Goal: Task Accomplishment & Management: Manage account settings

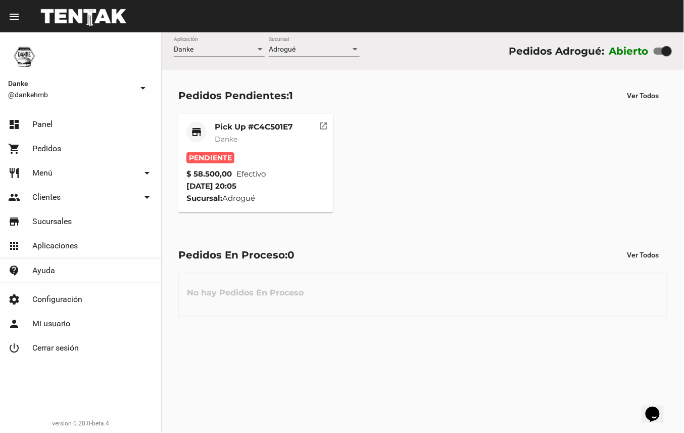
click at [271, 127] on mat-card-title "Pick Up #C4C501E7" at bounding box center [254, 127] width 78 height 10
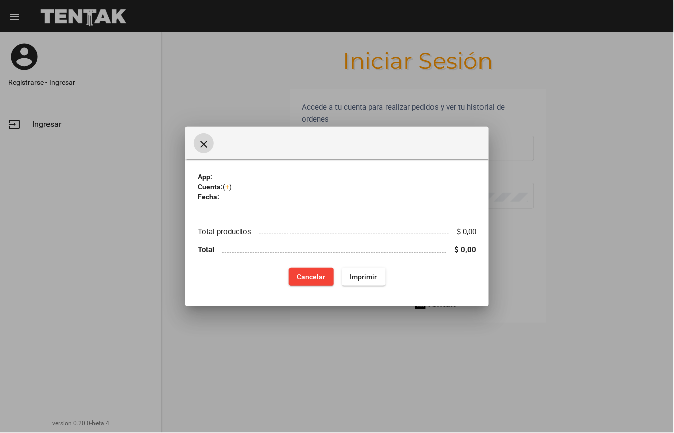
type input "DANKEHMB"
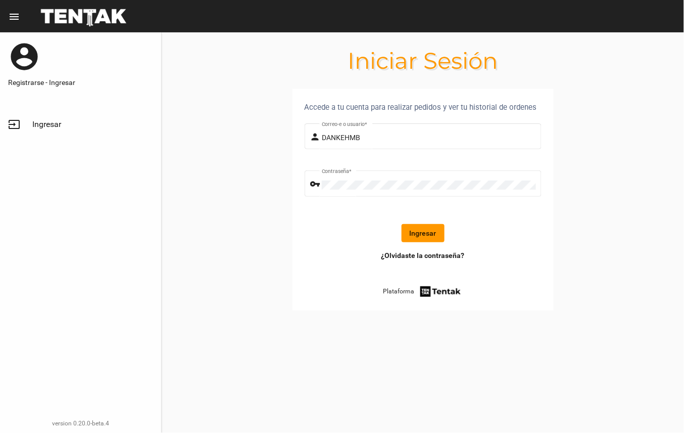
click at [426, 233] on button "Ingresar" at bounding box center [423, 233] width 43 height 18
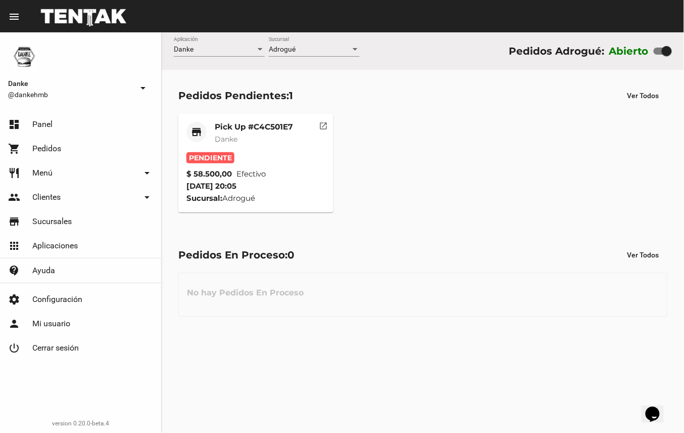
click at [255, 128] on mat-card-title "Pick Up #C4C501E7" at bounding box center [254, 127] width 78 height 10
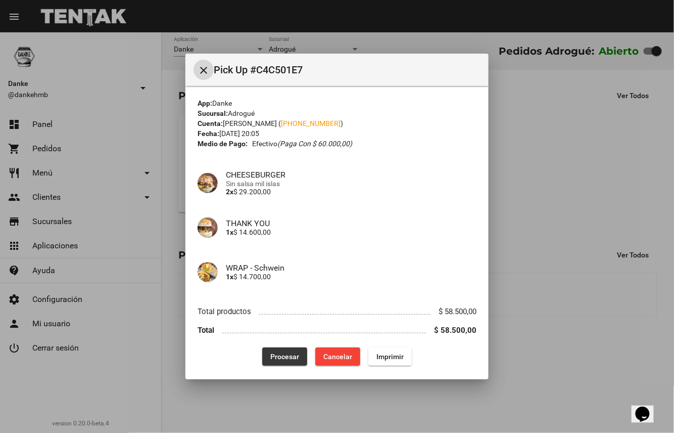
click at [275, 359] on span "Procesar" at bounding box center [284, 356] width 29 height 8
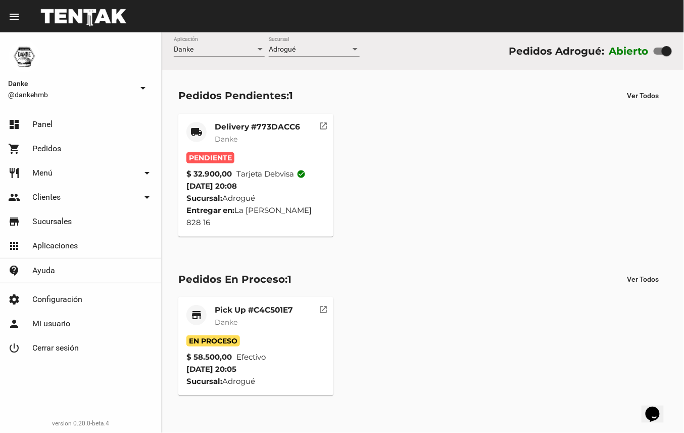
click at [270, 130] on mat-card-title "Delivery #773DACC6" at bounding box center [257, 127] width 85 height 10
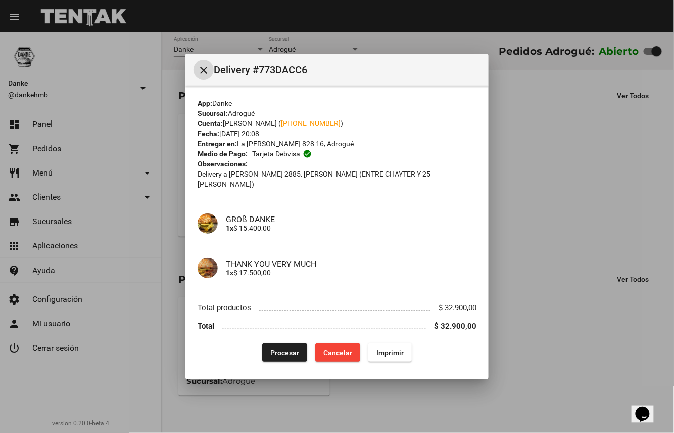
click at [287, 348] on span "Procesar" at bounding box center [284, 352] width 29 height 8
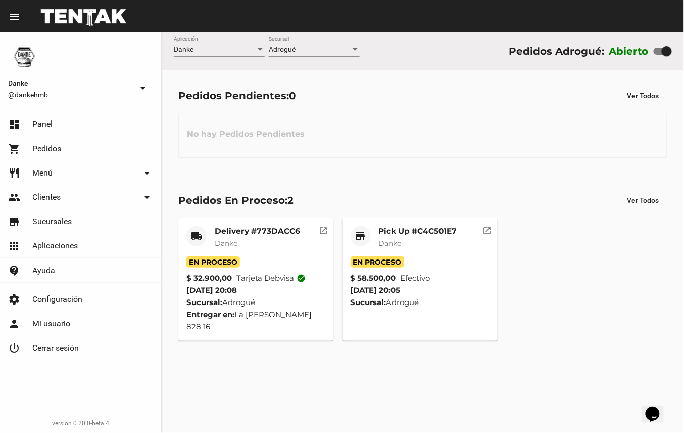
click at [435, 235] on mat-card-title "Pick Up #C4C501E7" at bounding box center [418, 231] width 78 height 10
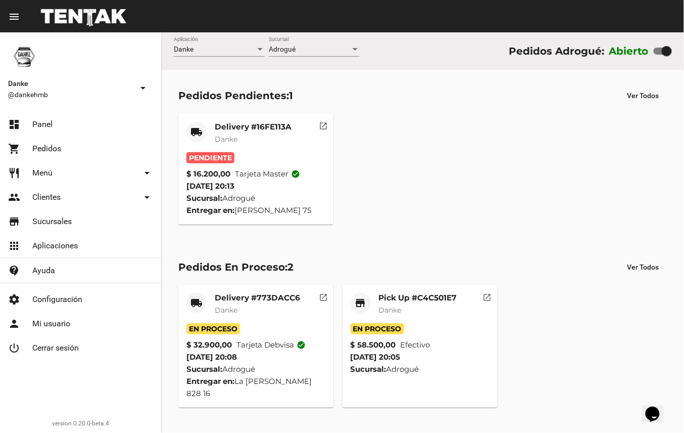
click at [256, 128] on mat-card-title "Delivery #16FE113A" at bounding box center [253, 127] width 77 height 10
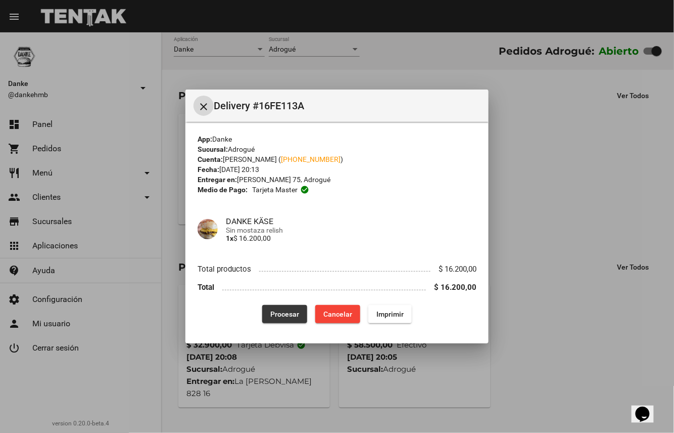
click at [291, 311] on span "Procesar" at bounding box center [284, 314] width 29 height 8
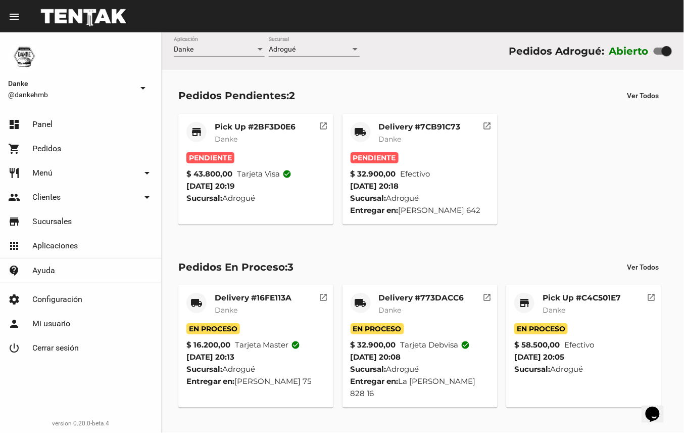
click at [429, 136] on mat-card-subtitle "Danke" at bounding box center [420, 139] width 82 height 10
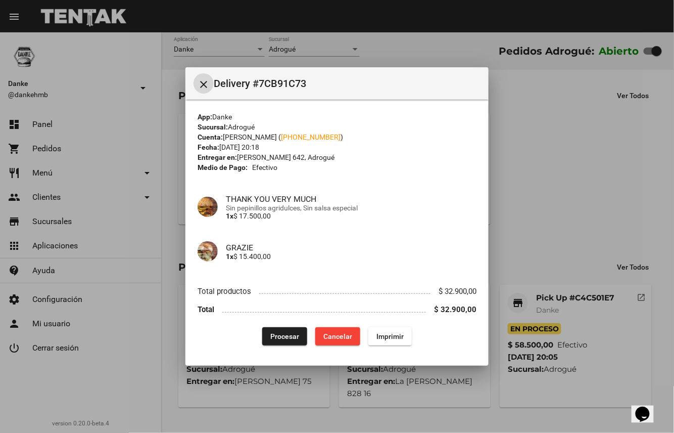
click at [286, 336] on span "Procesar" at bounding box center [284, 336] width 29 height 8
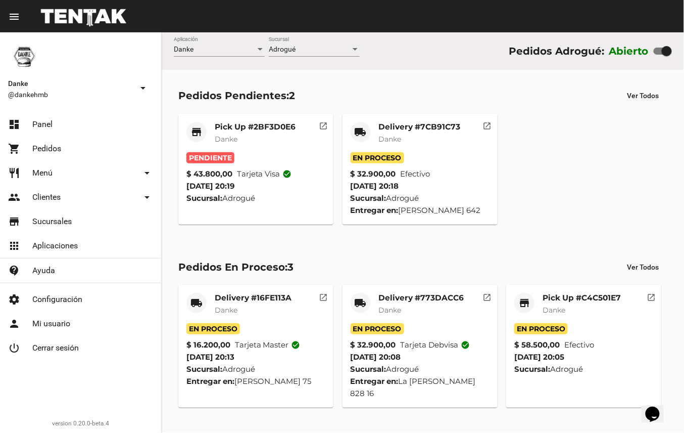
click at [250, 136] on mat-card-subtitle "Danke" at bounding box center [255, 139] width 81 height 10
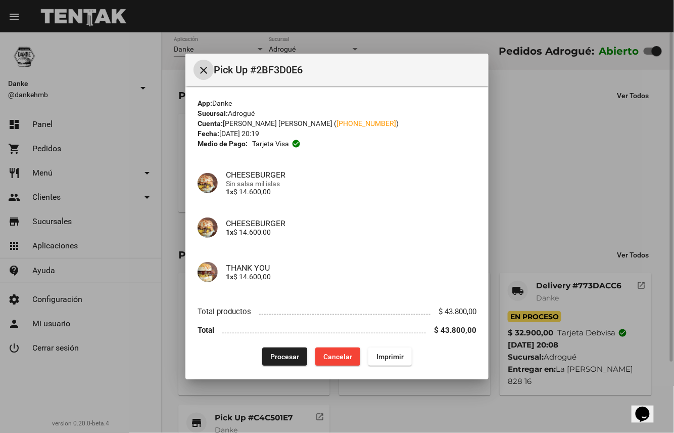
click at [278, 355] on span "Procesar" at bounding box center [284, 356] width 29 height 8
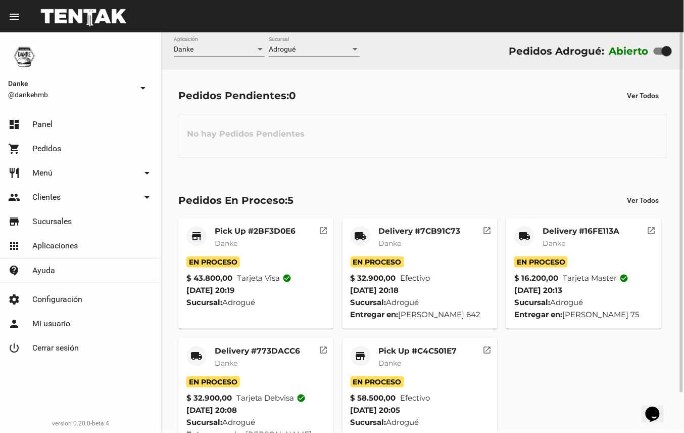
click at [425, 368] on mat-card-subtitle "Danke" at bounding box center [418, 363] width 78 height 10
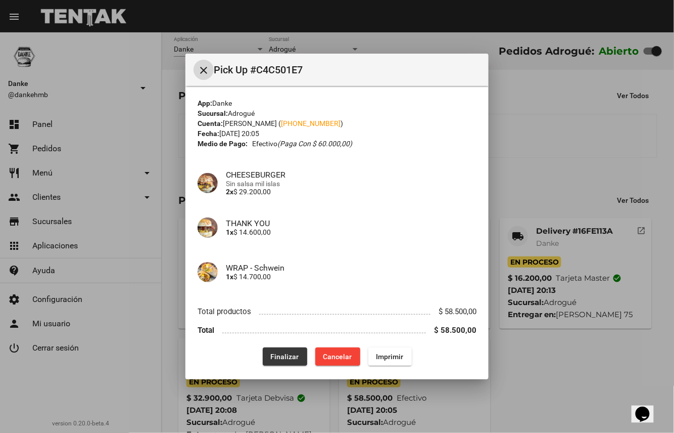
click at [280, 355] on span "Finalizar" at bounding box center [285, 356] width 28 height 8
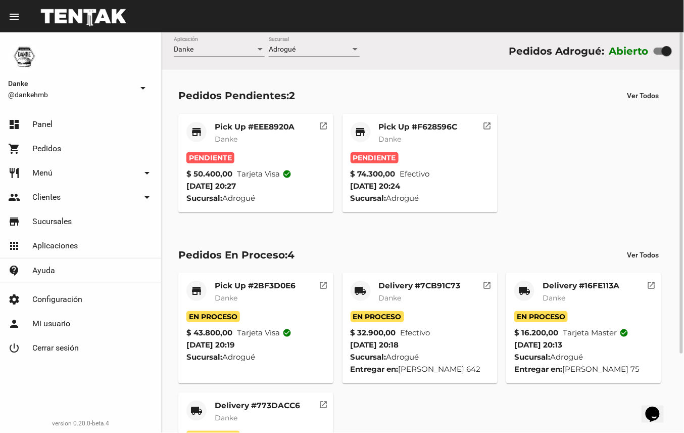
click at [292, 288] on mat-card-title "Pick Up #2BF3D0E6" at bounding box center [255, 285] width 81 height 10
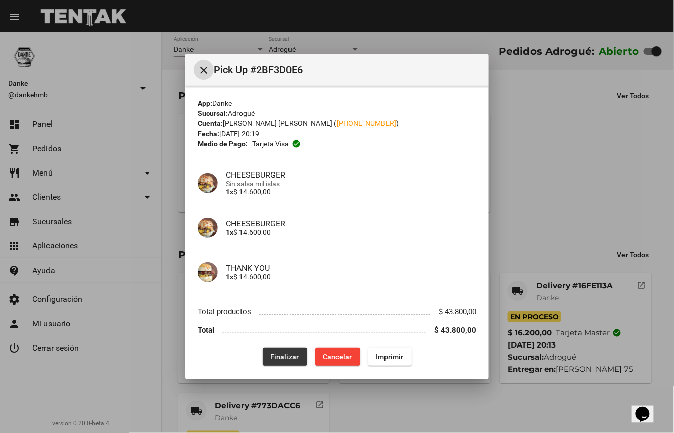
click at [284, 356] on span "Finalizar" at bounding box center [285, 356] width 28 height 8
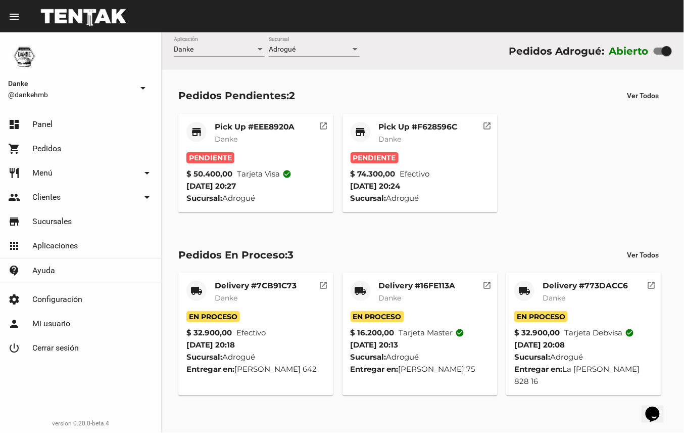
click at [429, 129] on mat-card-title "Pick Up #F628596C" at bounding box center [418, 127] width 79 height 10
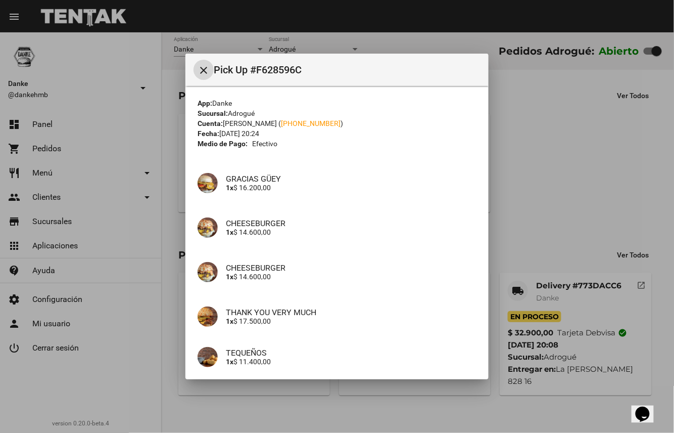
scroll to position [87, 0]
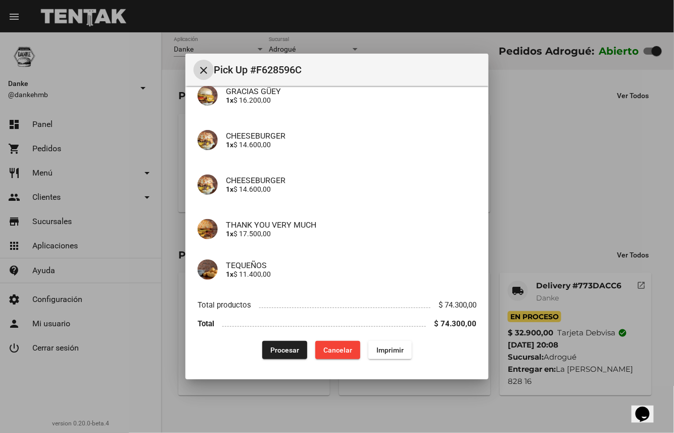
click at [273, 351] on span "Procesar" at bounding box center [284, 350] width 29 height 8
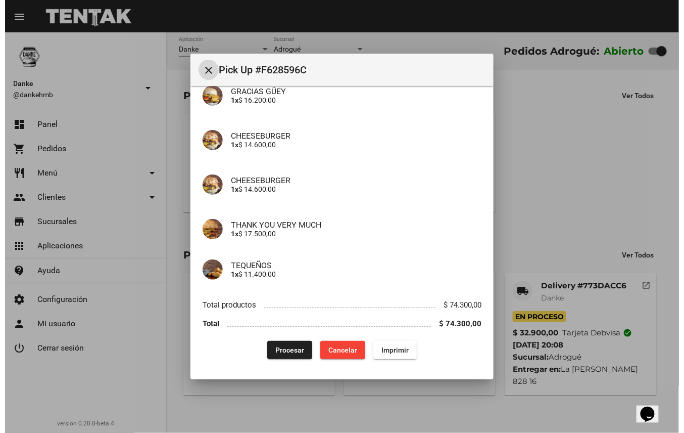
scroll to position [0, 0]
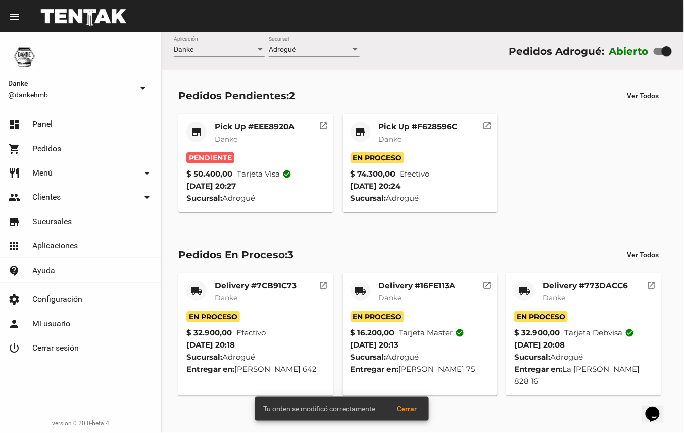
click at [273, 126] on mat-card-title "Pick Up #EEE8920A" at bounding box center [255, 127] width 80 height 10
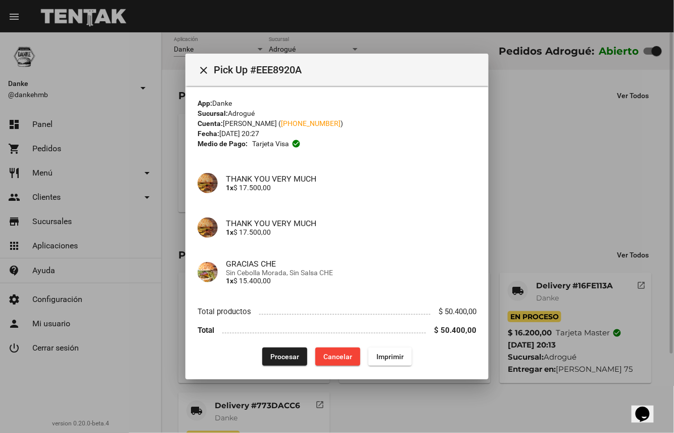
click at [284, 359] on span "Procesar" at bounding box center [284, 356] width 29 height 8
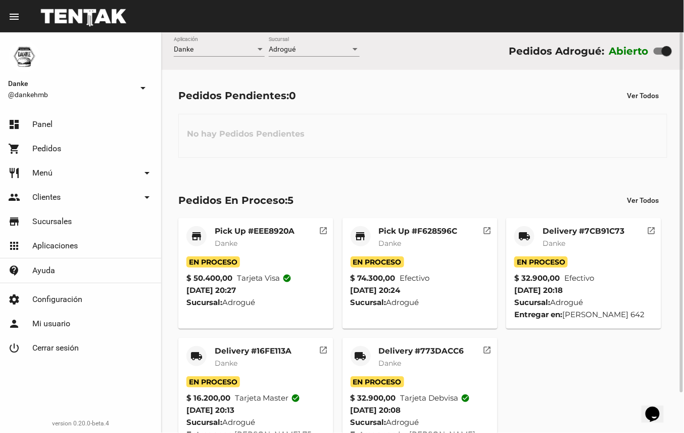
click at [610, 243] on mat-card-subtitle "Danke" at bounding box center [584, 243] width 82 height 10
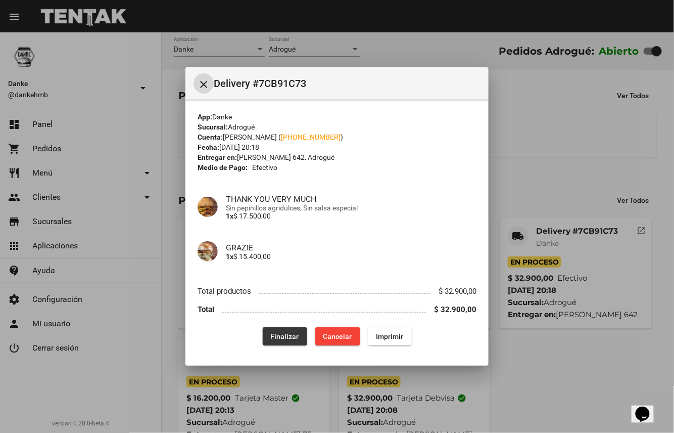
click at [286, 336] on span "Finalizar" at bounding box center [285, 336] width 28 height 8
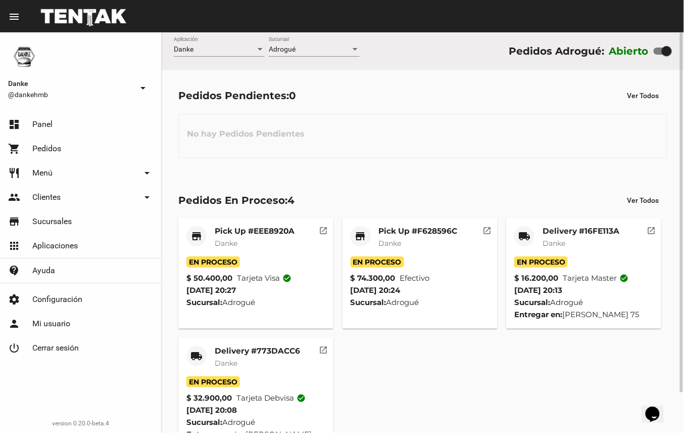
click at [583, 229] on mat-card-title "Delivery #16FE113A" at bounding box center [581, 231] width 77 height 10
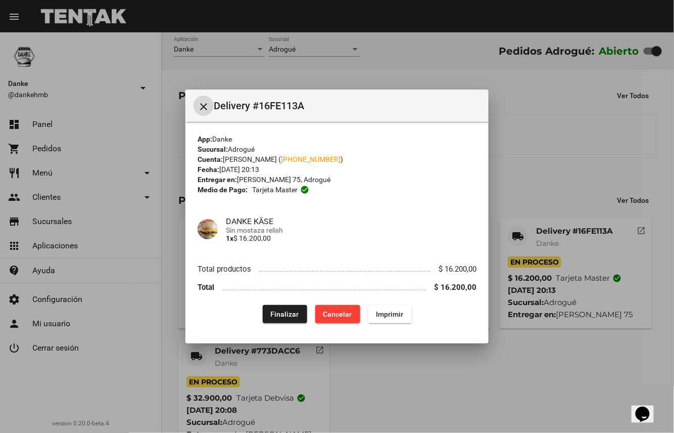
click at [279, 305] on button "Finalizar" at bounding box center [285, 314] width 44 height 18
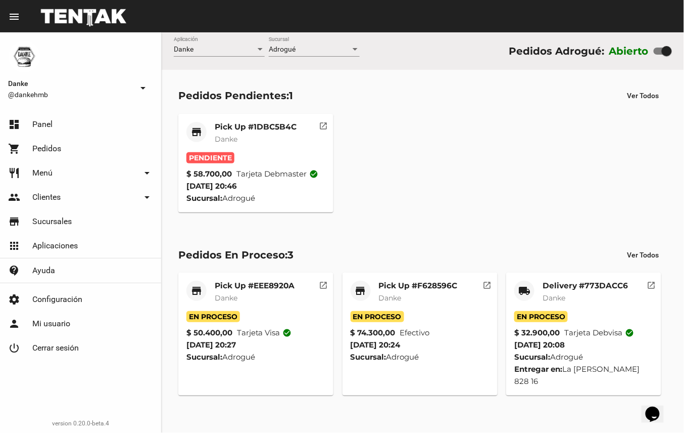
click at [295, 165] on mat-card-content "Pendiente $ 58.700,00 Tarjeta debmaster check_circle [DATE] 20:46 Sucursal: Adr…" at bounding box center [255, 178] width 139 height 52
click at [275, 122] on mat-card-title "Pick Up #1DBC5B4C" at bounding box center [256, 127] width 82 height 10
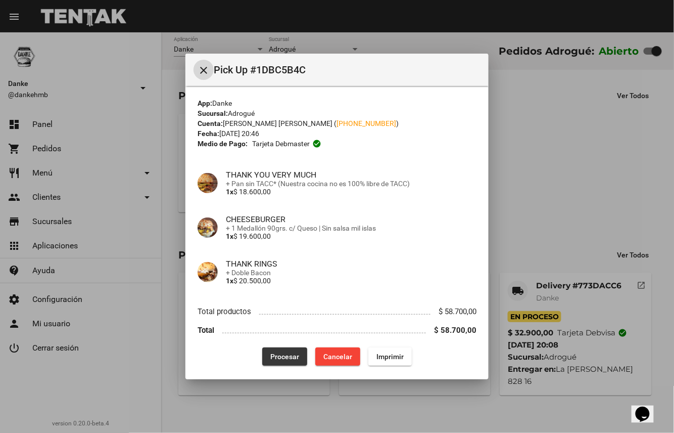
click at [277, 355] on span "Procesar" at bounding box center [284, 356] width 29 height 8
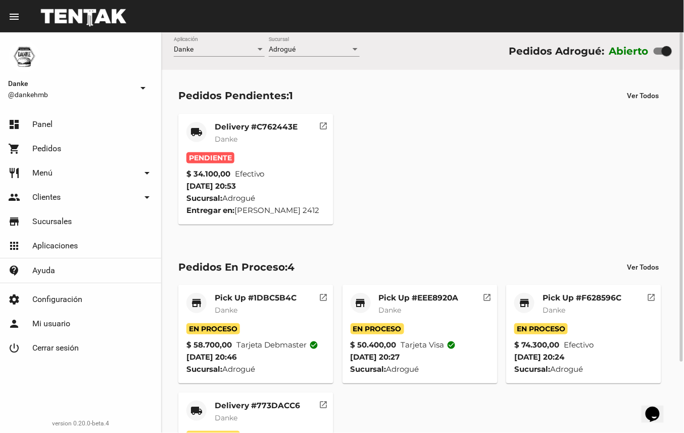
click at [247, 124] on mat-card-title "Delivery #C762443E" at bounding box center [256, 127] width 83 height 10
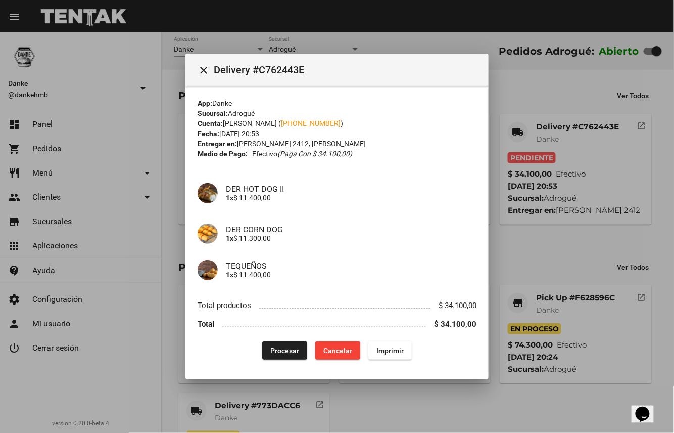
click at [278, 348] on span "Procesar" at bounding box center [284, 350] width 29 height 8
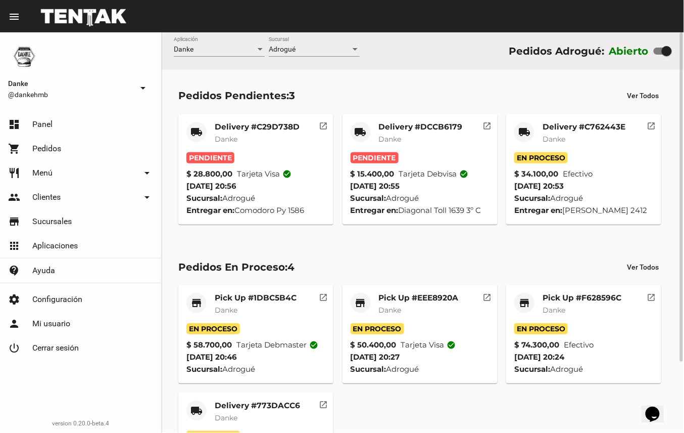
click at [583, 300] on mat-card-title "Pick Up #F628596C" at bounding box center [582, 298] width 79 height 10
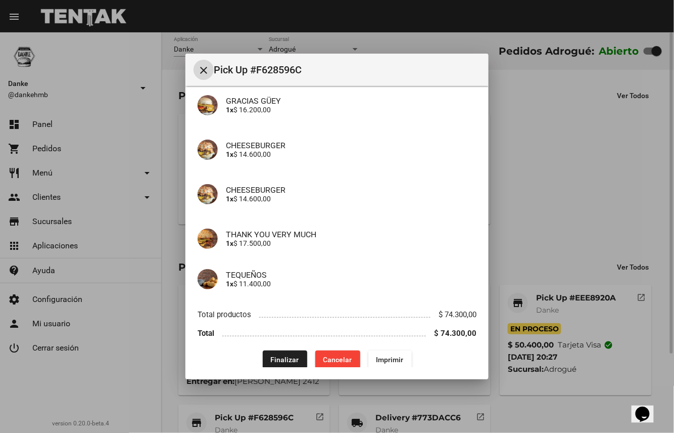
scroll to position [87, 0]
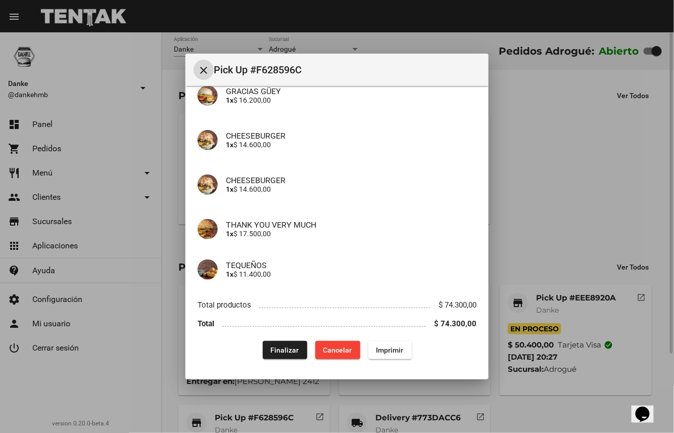
click at [287, 350] on span "Finalizar" at bounding box center [285, 350] width 28 height 8
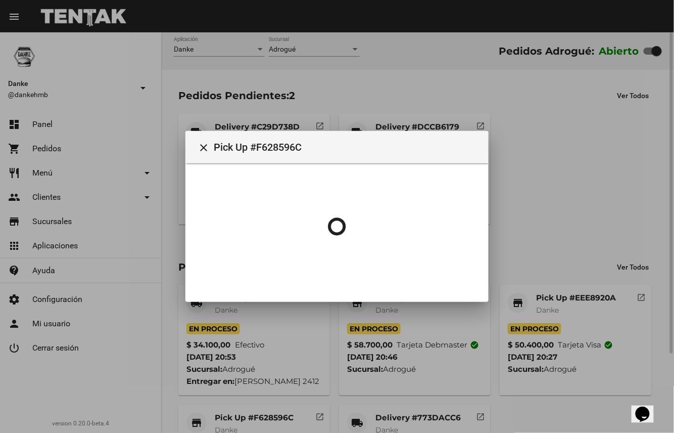
scroll to position [0, 0]
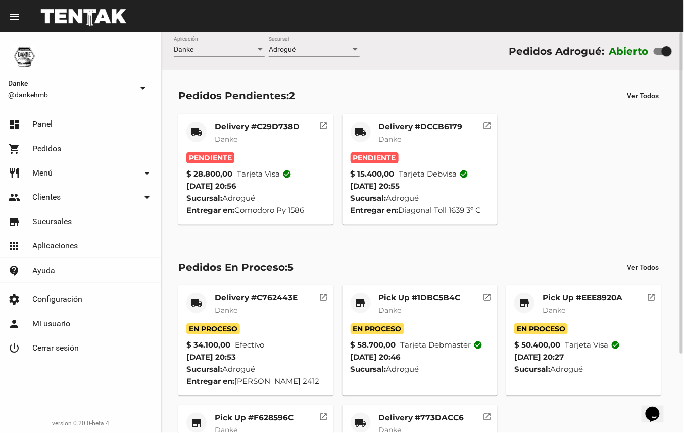
click at [433, 310] on mat-card-subtitle "Danke" at bounding box center [420, 310] width 82 height 10
click at [561, 297] on mat-card-title "Pick Up #EEE8920A" at bounding box center [583, 298] width 80 height 10
click at [277, 418] on mat-card-title "Pick Up #F628596C" at bounding box center [254, 417] width 79 height 10
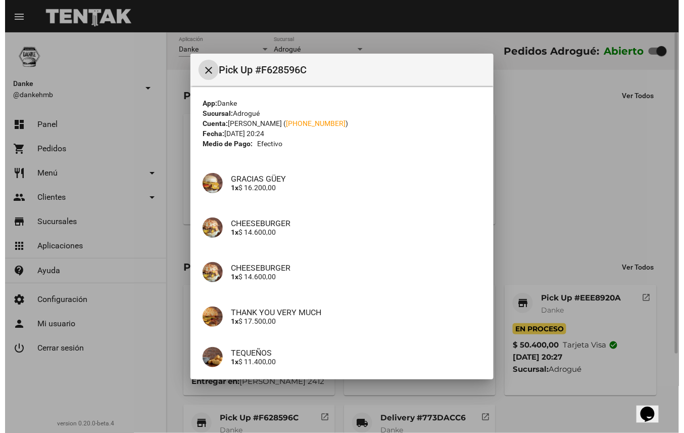
scroll to position [87, 0]
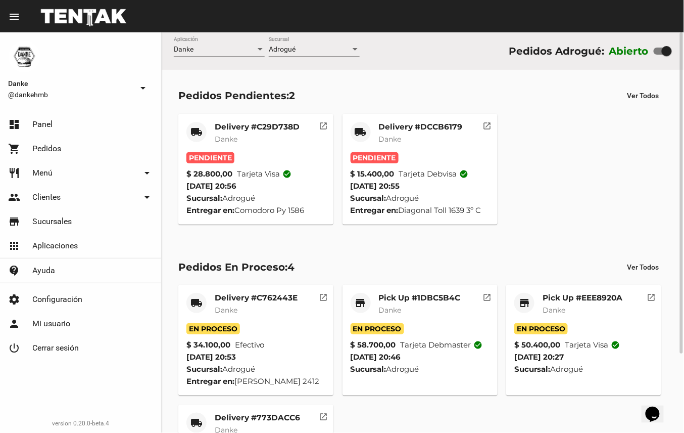
click at [597, 305] on mat-card-subtitle "Danke" at bounding box center [583, 310] width 80 height 10
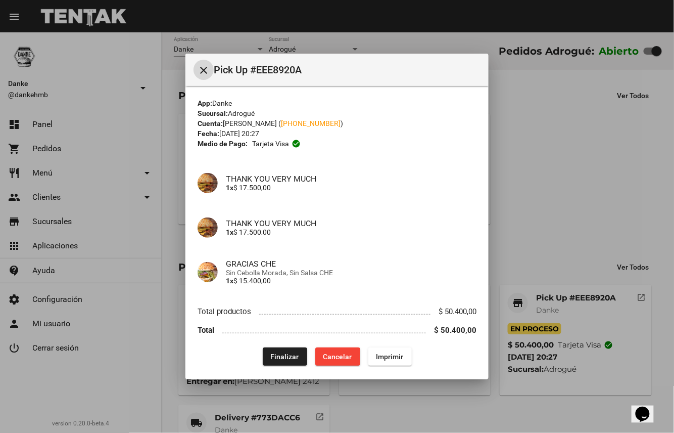
click at [275, 356] on span "Finalizar" at bounding box center [285, 356] width 28 height 8
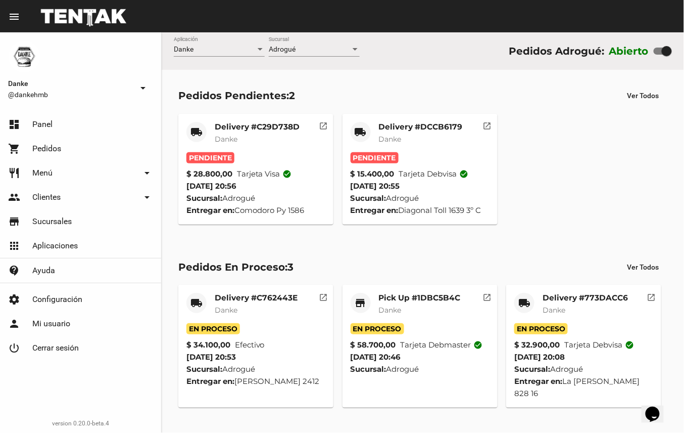
click at [439, 138] on mat-card-subtitle "Danke" at bounding box center [421, 139] width 84 height 10
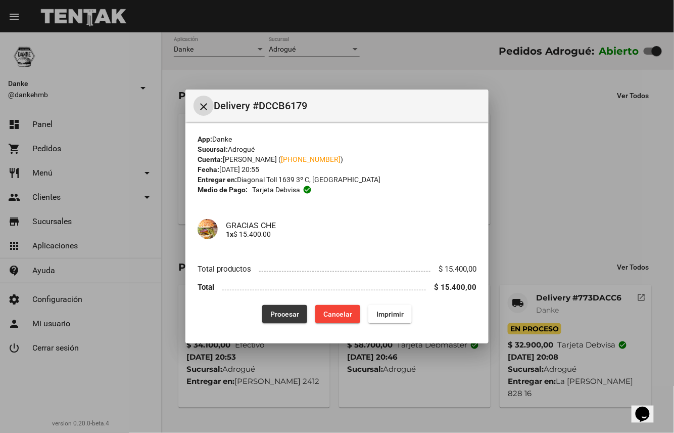
click at [293, 310] on span "Procesar" at bounding box center [284, 314] width 29 height 8
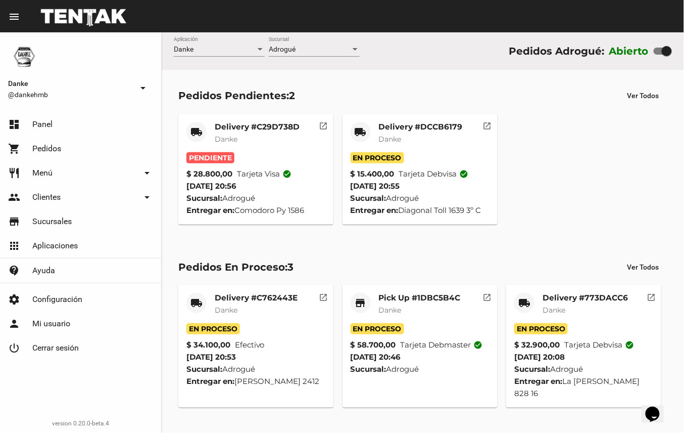
click at [261, 132] on div "Delivery #C29D738D Danke" at bounding box center [257, 137] width 85 height 30
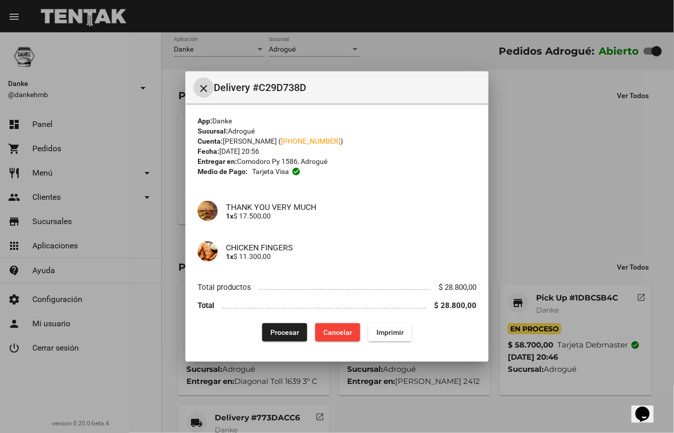
click at [288, 332] on span "Procesar" at bounding box center [284, 332] width 29 height 8
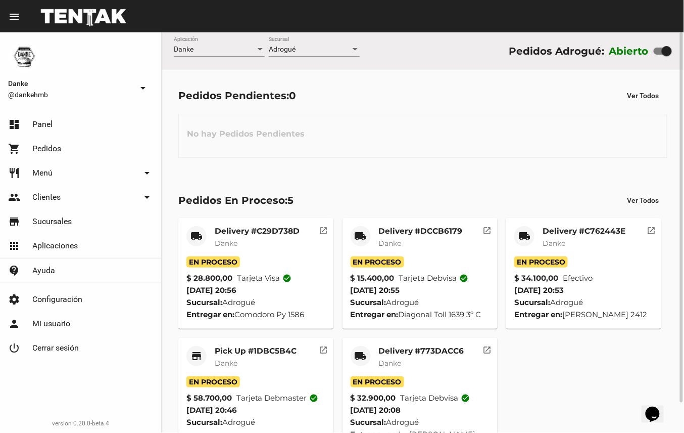
click at [269, 362] on mat-card-subtitle "Danke" at bounding box center [256, 363] width 82 height 10
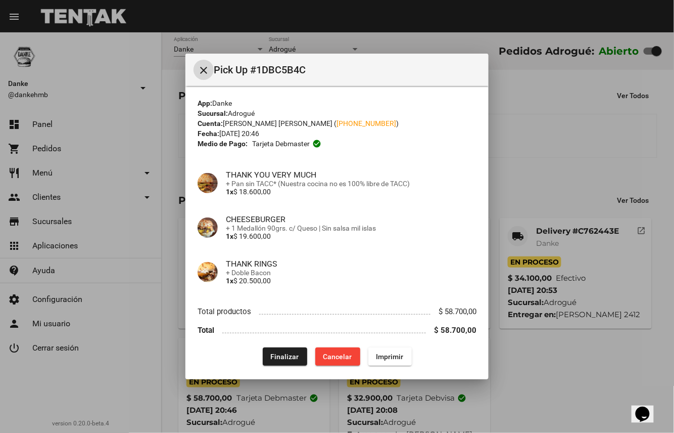
click at [286, 356] on span "Finalizar" at bounding box center [285, 356] width 28 height 8
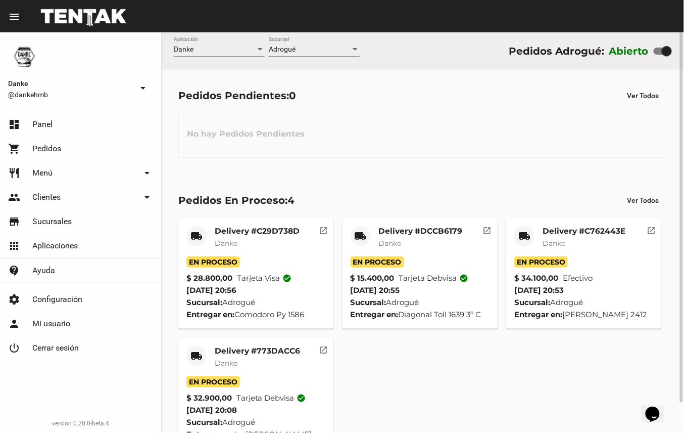
click at [285, 355] on mat-card-title "Delivery #773DACC6" at bounding box center [257, 351] width 85 height 10
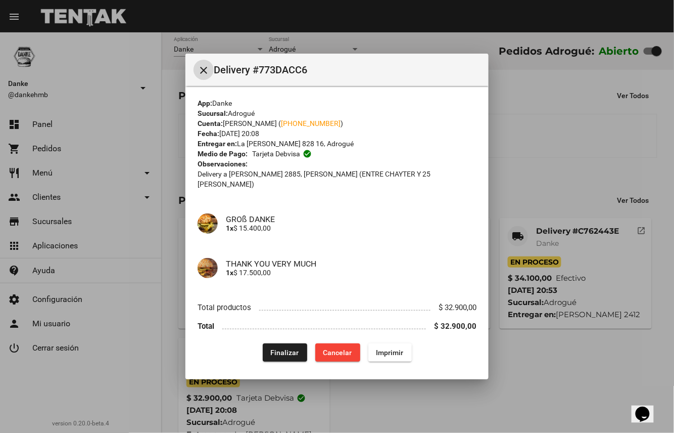
click at [288, 348] on span "Finalizar" at bounding box center [285, 352] width 28 height 8
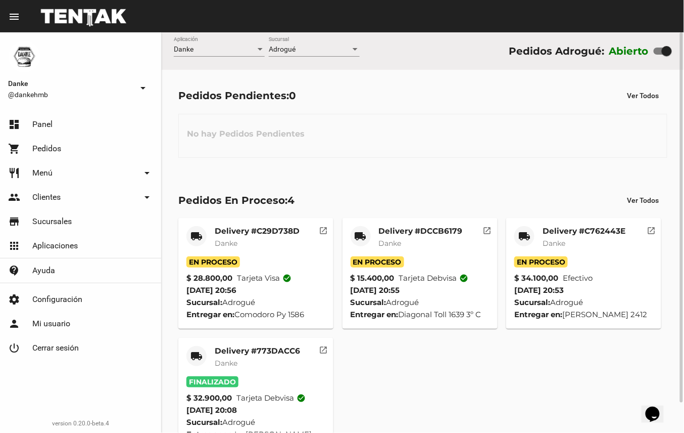
click at [599, 242] on mat-card-subtitle "Danke" at bounding box center [584, 243] width 83 height 10
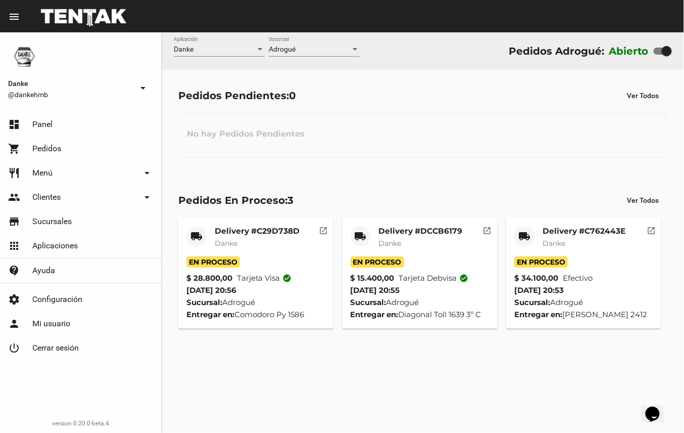
click at [437, 243] on mat-card-subtitle "Danke" at bounding box center [421, 243] width 84 height 10
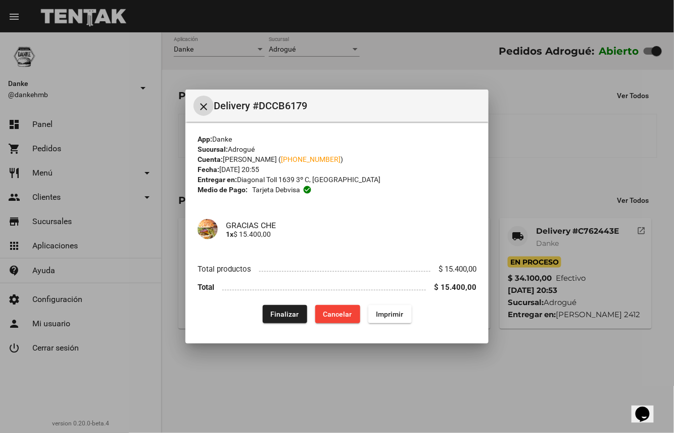
click at [291, 311] on span "Finalizar" at bounding box center [285, 314] width 28 height 8
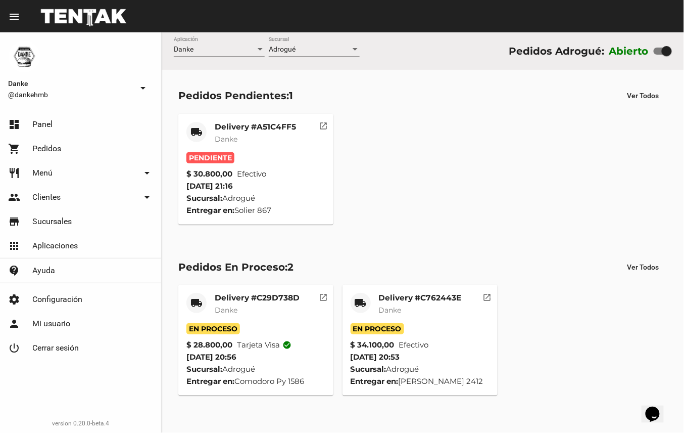
click at [425, 293] on mat-card-title "Delivery #C762443E" at bounding box center [420, 298] width 83 height 10
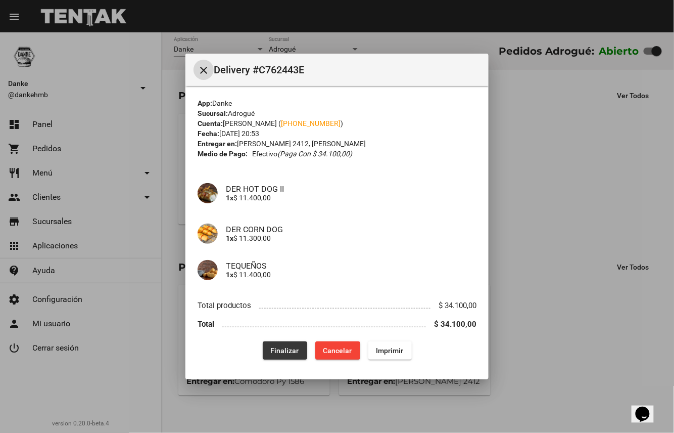
click at [291, 358] on button "Finalizar" at bounding box center [285, 350] width 44 height 18
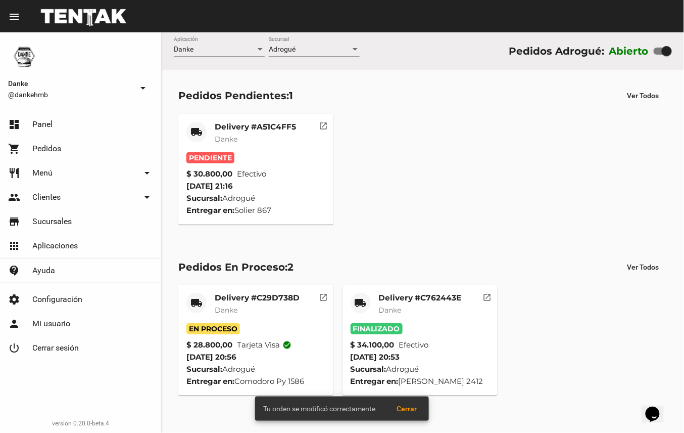
click at [270, 297] on mat-card-title "Delivery #C29D738D" at bounding box center [257, 298] width 85 height 10
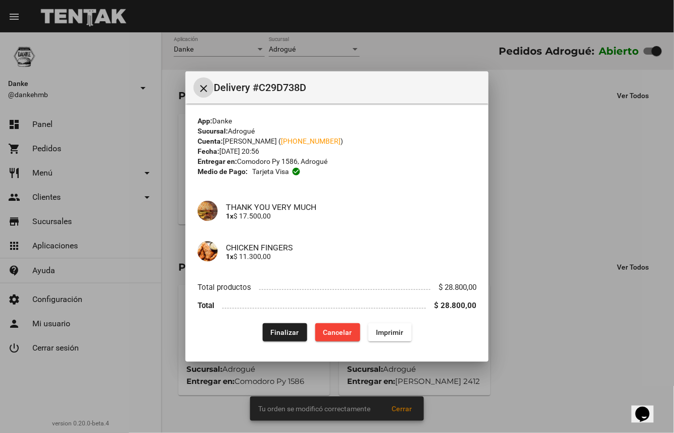
click at [288, 331] on span "Finalizar" at bounding box center [285, 332] width 28 height 8
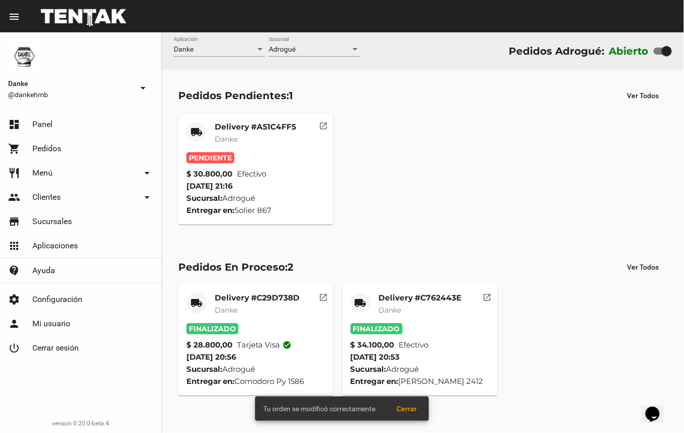
click at [258, 122] on mat-card-title "Delivery #A51C4FF5" at bounding box center [255, 127] width 81 height 10
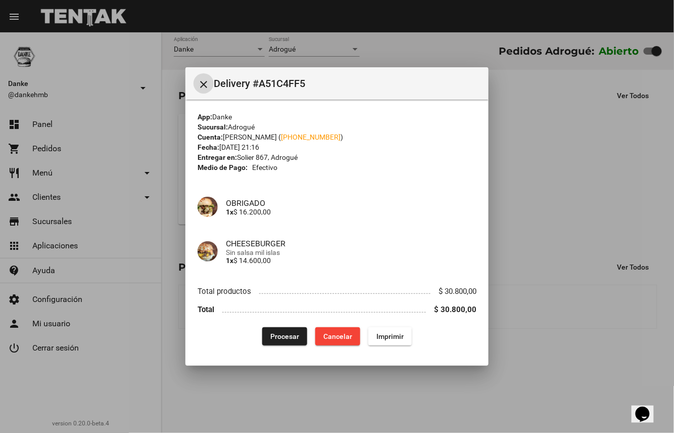
click at [288, 332] on span "Procesar" at bounding box center [284, 336] width 29 height 8
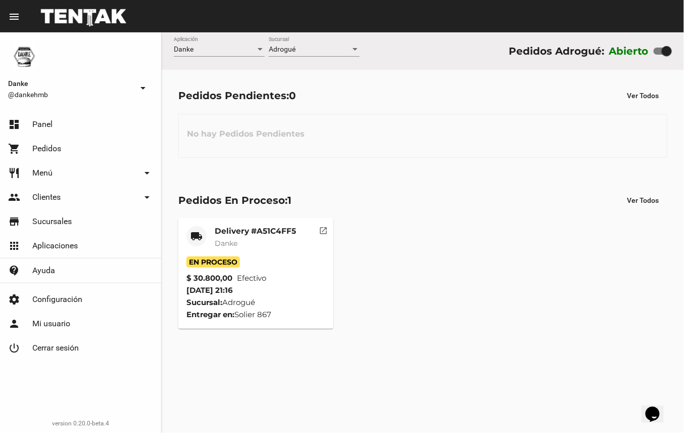
click at [275, 237] on div "Delivery #A51C4FF5 Danke" at bounding box center [255, 241] width 81 height 30
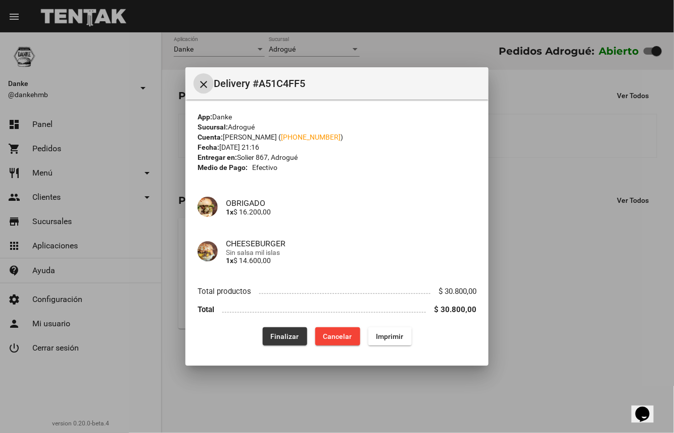
click at [287, 335] on span "Finalizar" at bounding box center [285, 336] width 28 height 8
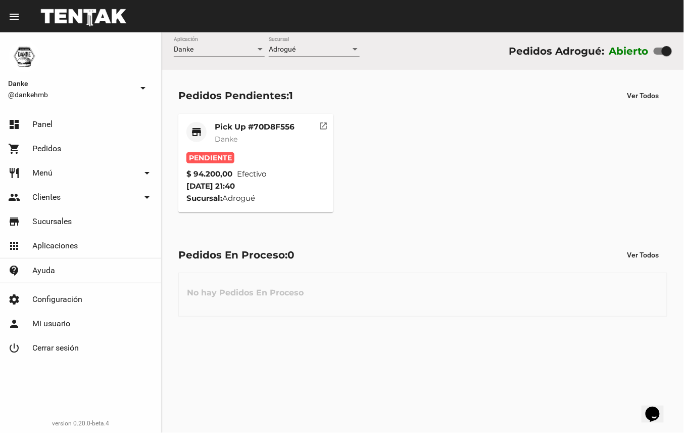
click at [259, 137] on mat-card-subtitle "Danke" at bounding box center [255, 139] width 80 height 10
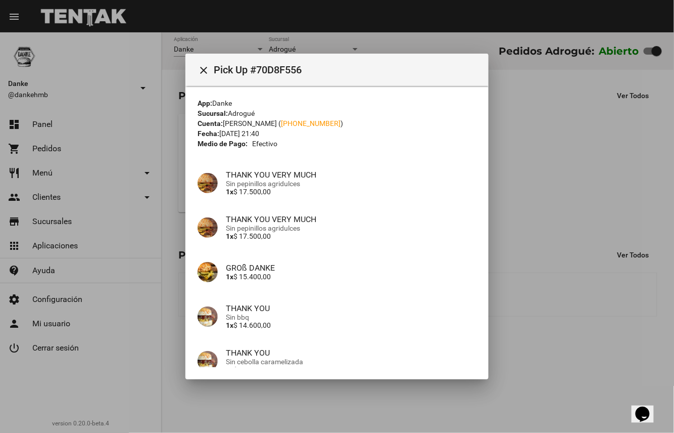
scroll to position [140, 0]
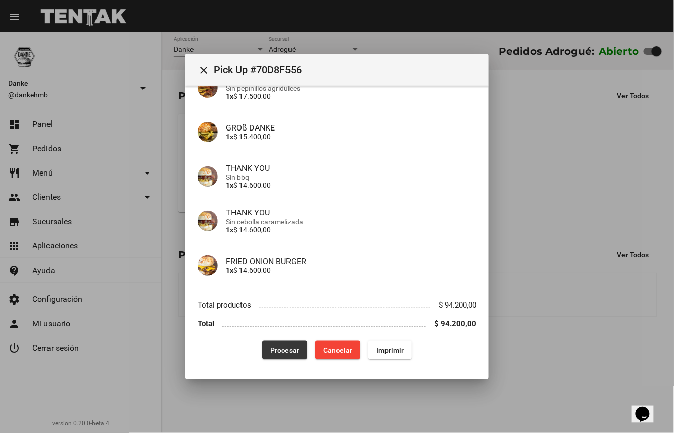
click at [283, 350] on span "Procesar" at bounding box center [284, 350] width 29 height 8
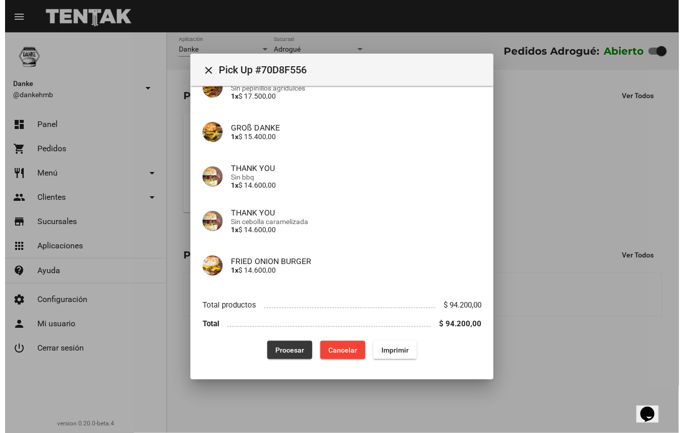
scroll to position [0, 0]
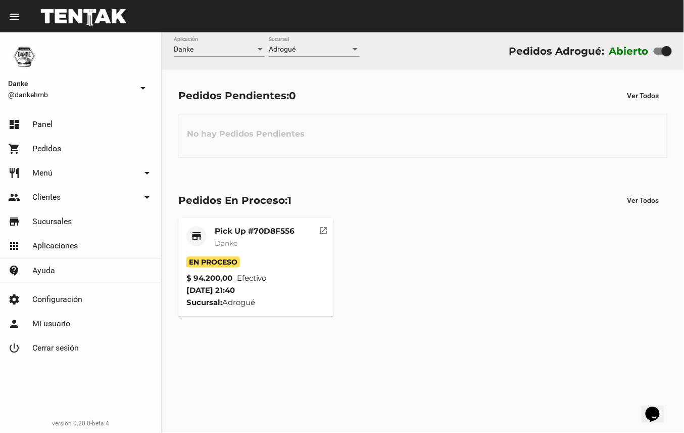
click at [268, 235] on mat-card-title "Pick Up #70D8F556" at bounding box center [255, 231] width 80 height 10
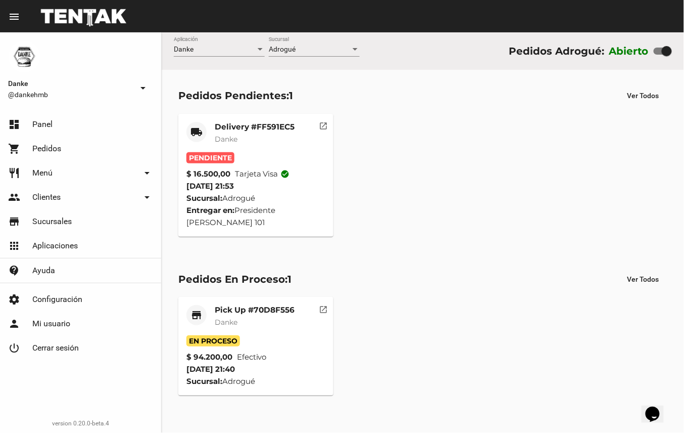
click at [257, 150] on div "Delivery #FF591EC5 Danke" at bounding box center [255, 137] width 80 height 30
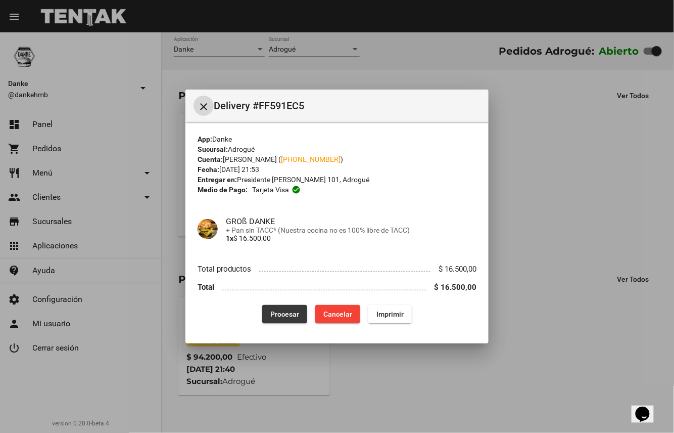
click at [274, 318] on button "Procesar" at bounding box center [284, 314] width 45 height 18
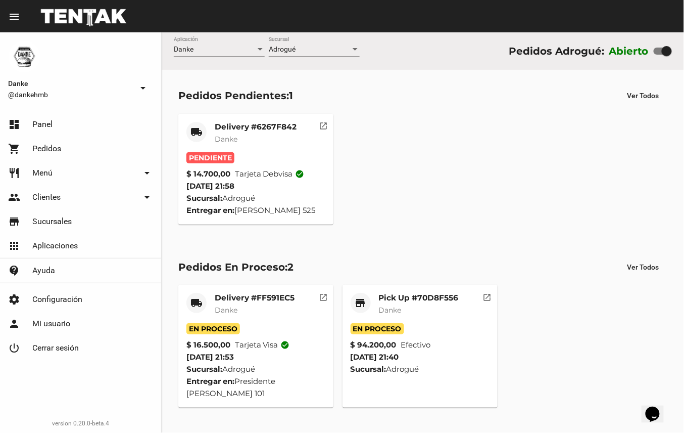
click at [265, 134] on mat-card-subtitle "Danke" at bounding box center [256, 139] width 82 height 10
click at [431, 304] on div "Pick Up #70D8F556 Danke" at bounding box center [419, 308] width 80 height 30
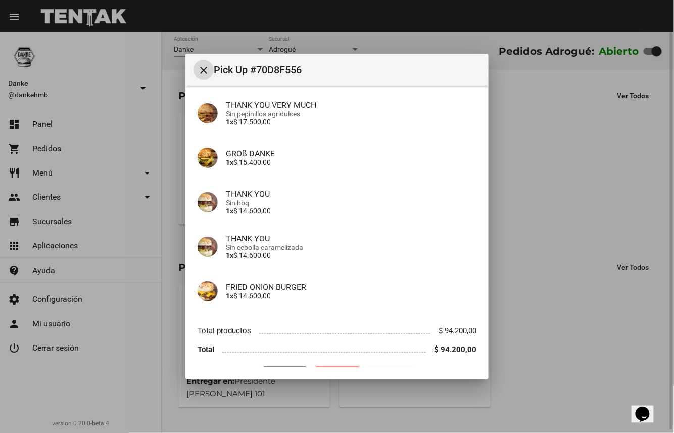
scroll to position [140, 0]
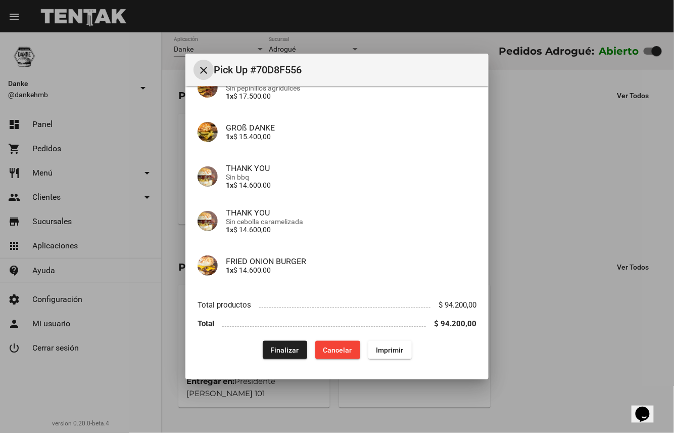
click at [273, 348] on span "Finalizar" at bounding box center [285, 350] width 28 height 8
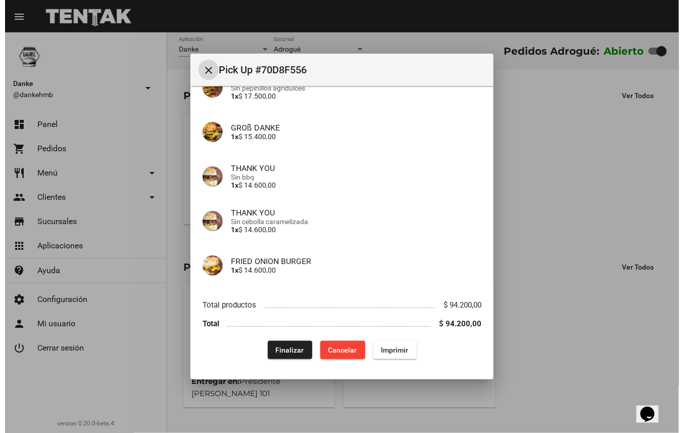
scroll to position [0, 0]
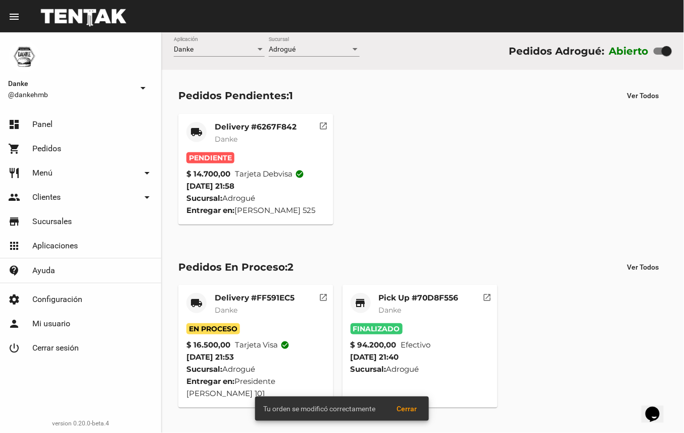
click at [271, 132] on div "Delivery #6267F842 Danke" at bounding box center [256, 137] width 82 height 30
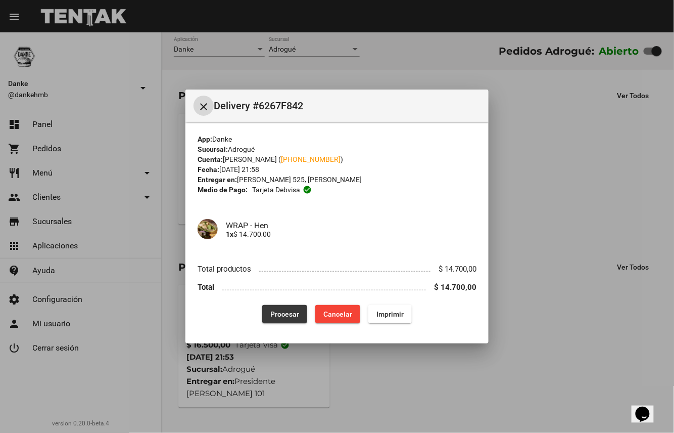
click at [288, 305] on button "Procesar" at bounding box center [284, 314] width 45 height 18
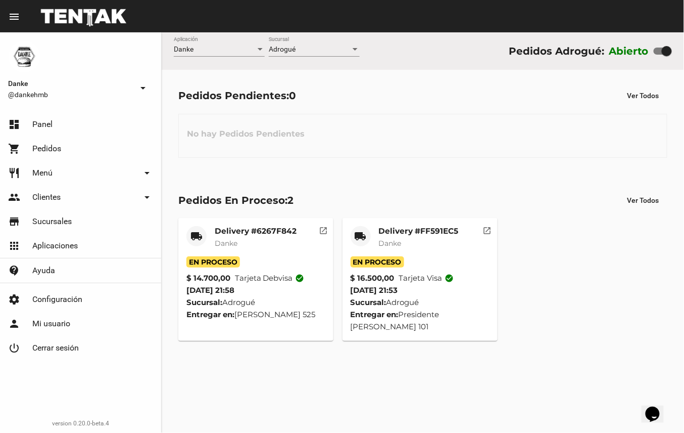
click at [261, 298] on div "Sucursal: Adrogué" at bounding box center [255, 302] width 139 height 12
click at [432, 235] on mat-card-title "Delivery #FF591EC5" at bounding box center [419, 231] width 80 height 10
click at [429, 226] on mat-card-title "Delivery #FF591EC5" at bounding box center [419, 231] width 80 height 10
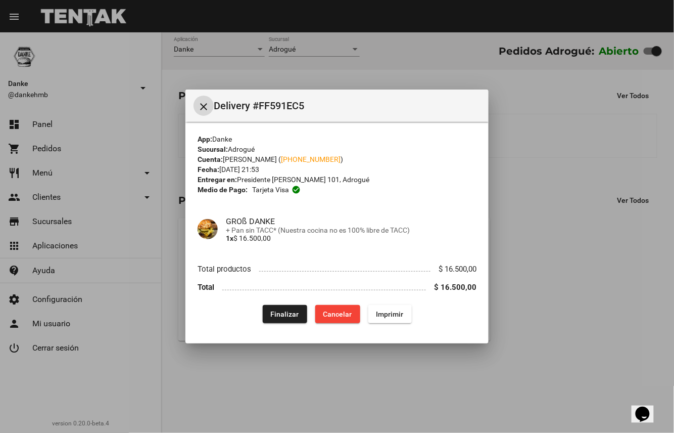
click at [288, 312] on span "Finalizar" at bounding box center [285, 314] width 28 height 8
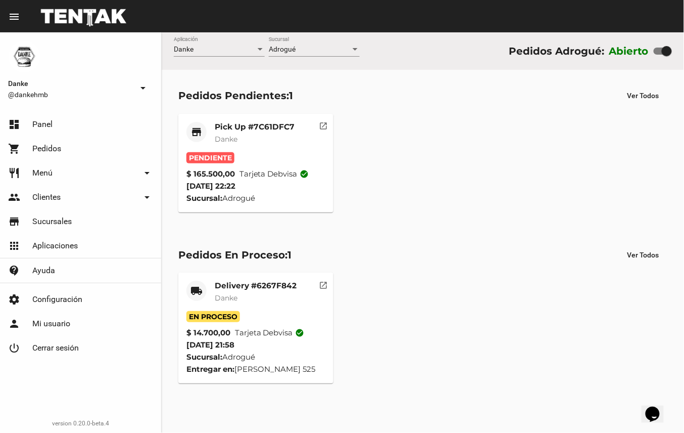
click at [247, 124] on mat-card-title "Pick Up #7C61DFC7" at bounding box center [255, 127] width 80 height 10
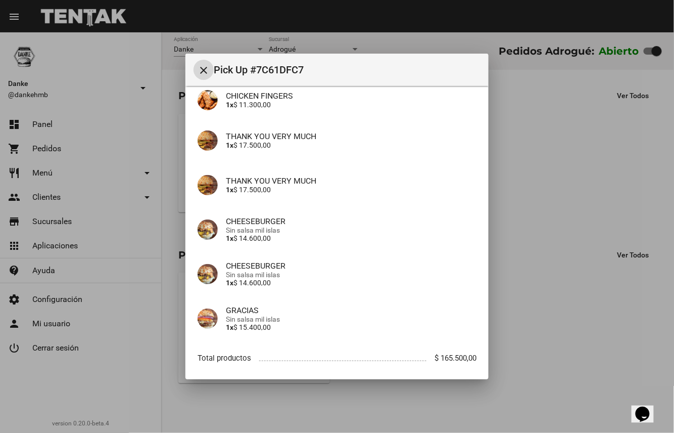
scroll to position [354, 0]
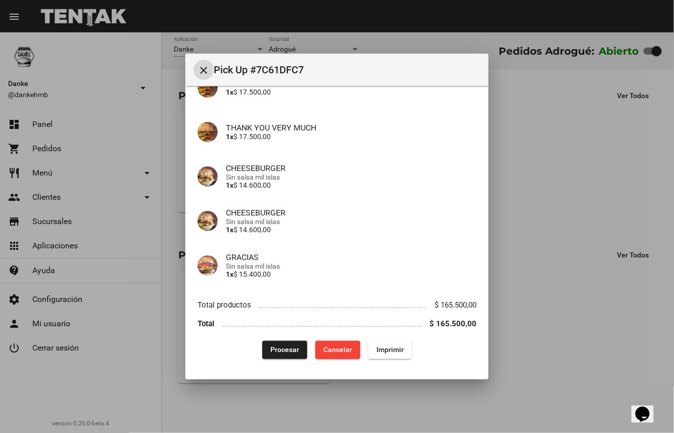
click at [264, 357] on button "Procesar" at bounding box center [284, 350] width 45 height 18
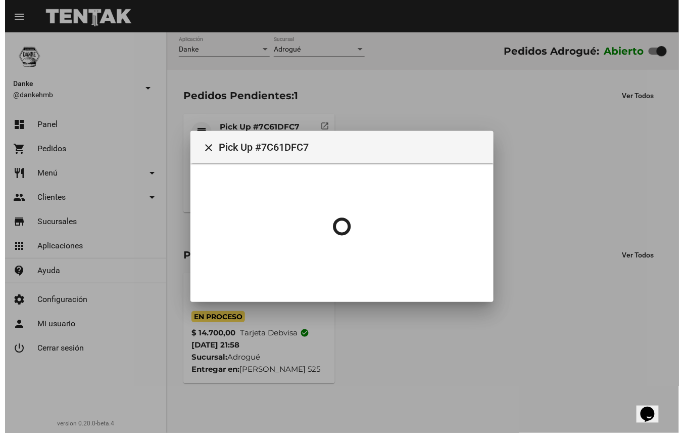
scroll to position [0, 0]
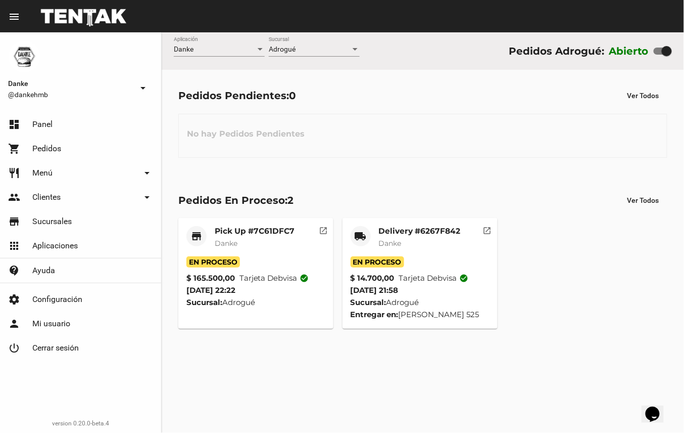
click at [411, 228] on mat-card-title "Delivery #6267F842" at bounding box center [420, 231] width 82 height 10
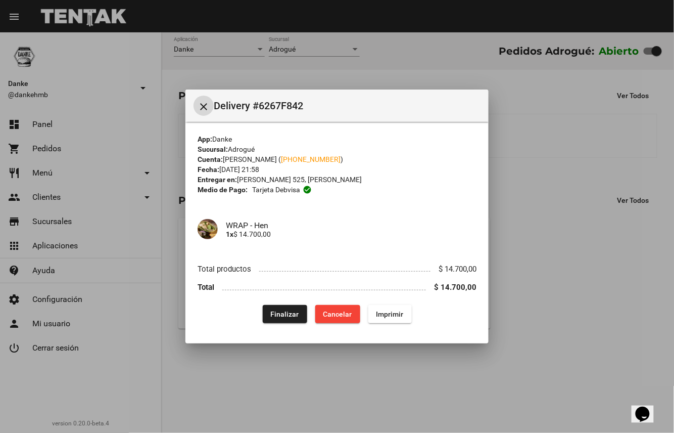
click at [290, 310] on span "Finalizar" at bounding box center [285, 314] width 28 height 8
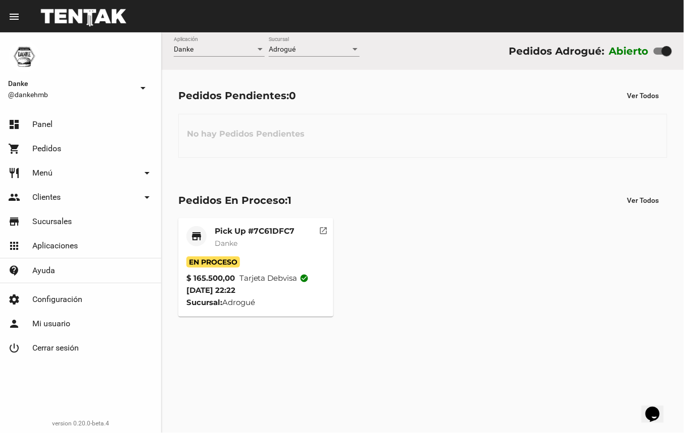
click at [75, 116] on link "dashboard Panel" at bounding box center [80, 124] width 161 height 24
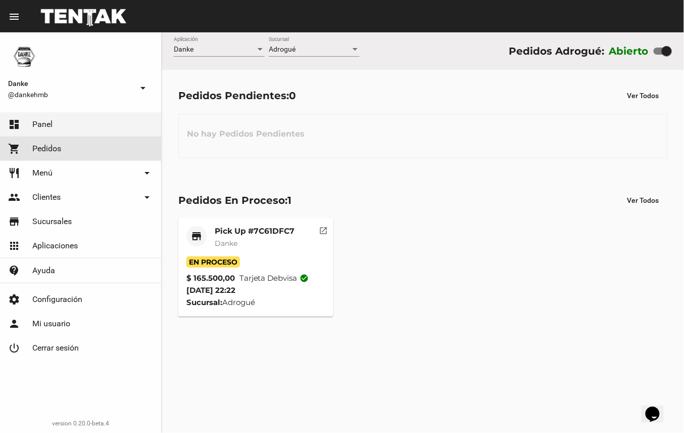
click at [131, 144] on link "shopping_cart Pedidos" at bounding box center [80, 148] width 161 height 24
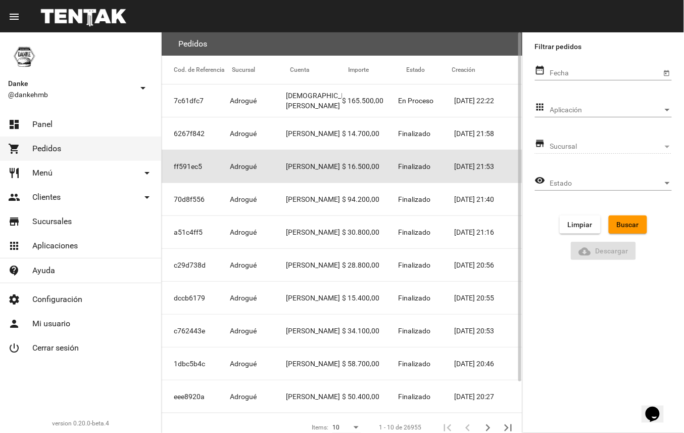
click at [314, 169] on mat-cell "Sergio Begue" at bounding box center [314, 166] width 56 height 32
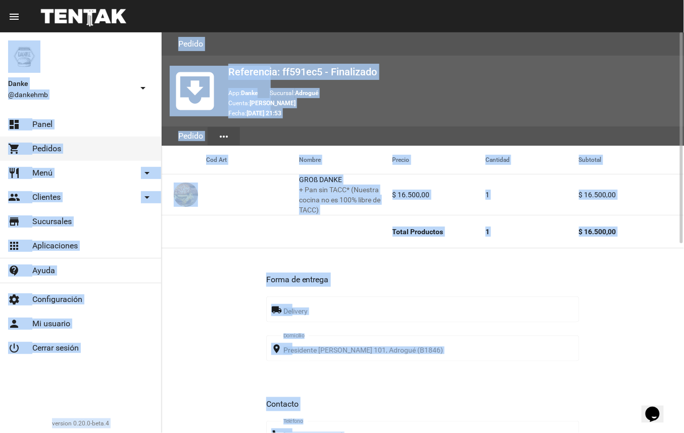
scroll to position [358, 0]
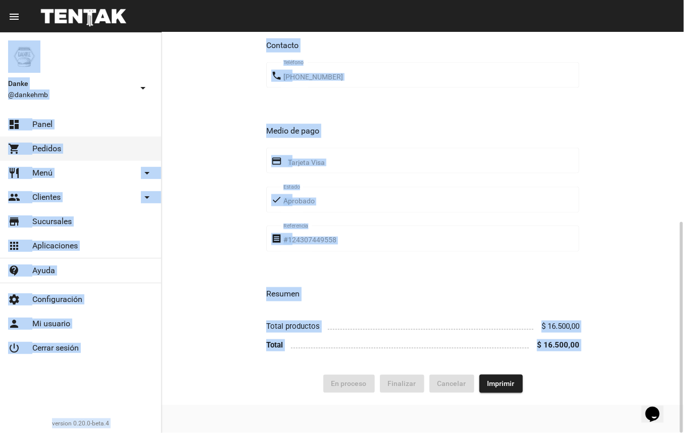
click at [684, 224] on html "menu Pedido Pedido more_vert Danke @dankehmb arrow_drop_down dashboard Panel sh…" at bounding box center [342, 216] width 684 height 433
drag, startPoint x: 685, startPoint y: 224, endPoint x: 615, endPoint y: 201, distance: 74.2
click at [615, 201] on div "Forma de entrega local_shipping Delivery place Presidente Quintana 101, Adrogué…" at bounding box center [423, 132] width 523 height 485
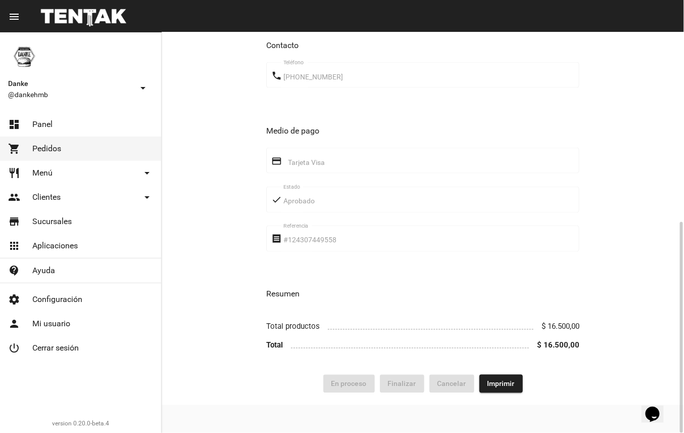
click at [332, 90] on div "phone +54 11 37440735 Teléfono" at bounding box center [422, 79] width 313 height 35
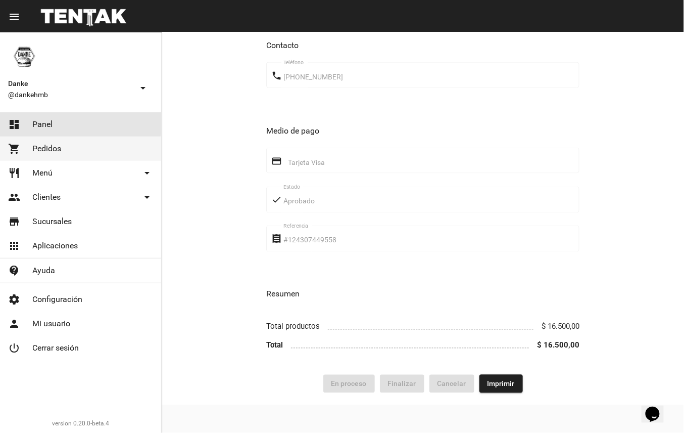
click at [35, 118] on link "dashboard Panel" at bounding box center [80, 124] width 161 height 24
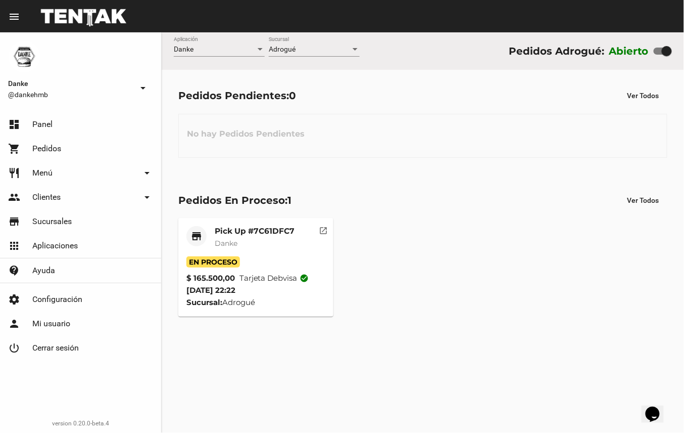
click at [269, 237] on div "Pick Up #7C61DFC7 Danke" at bounding box center [255, 241] width 80 height 30
click at [274, 233] on mat-card-title "Pick Up #7C61DFC7" at bounding box center [255, 231] width 80 height 10
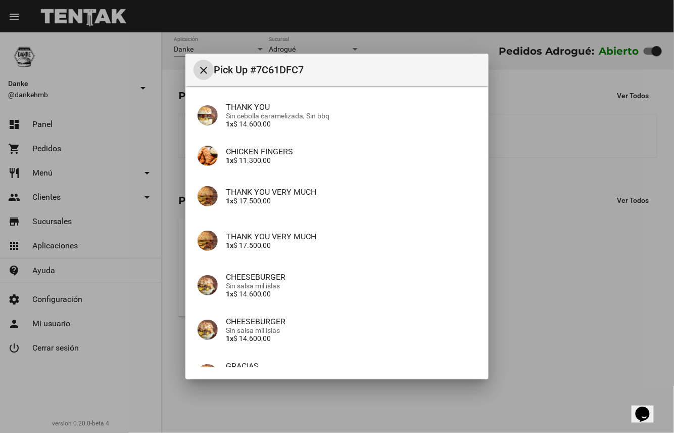
scroll to position [354, 0]
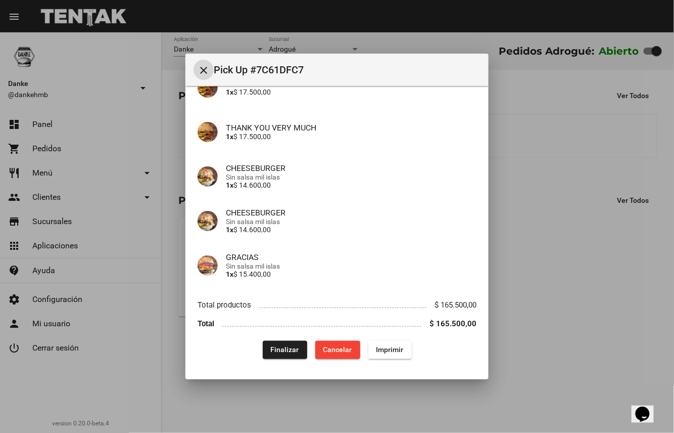
click at [286, 348] on span "Finalizar" at bounding box center [285, 350] width 28 height 8
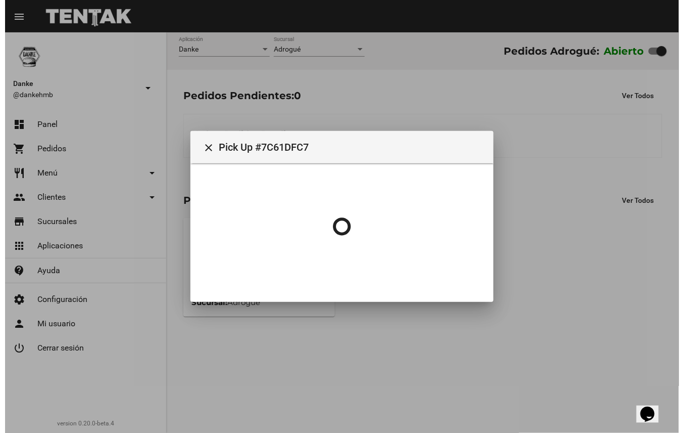
scroll to position [0, 0]
